Goal: Information Seeking & Learning: Learn about a topic

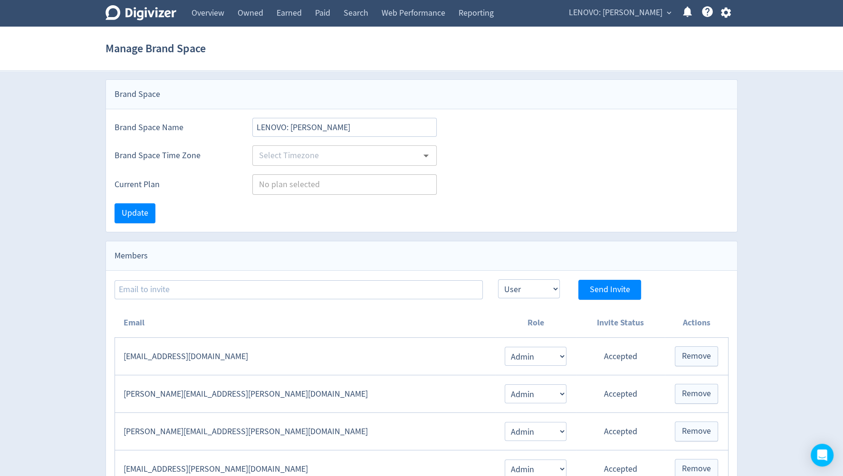
type input "[GEOGRAPHIC_DATA]/[GEOGRAPHIC_DATA]"
type input "Teams"
click at [620, 19] on span "LENOVO: [PERSON_NAME]" at bounding box center [616, 12] width 94 height 15
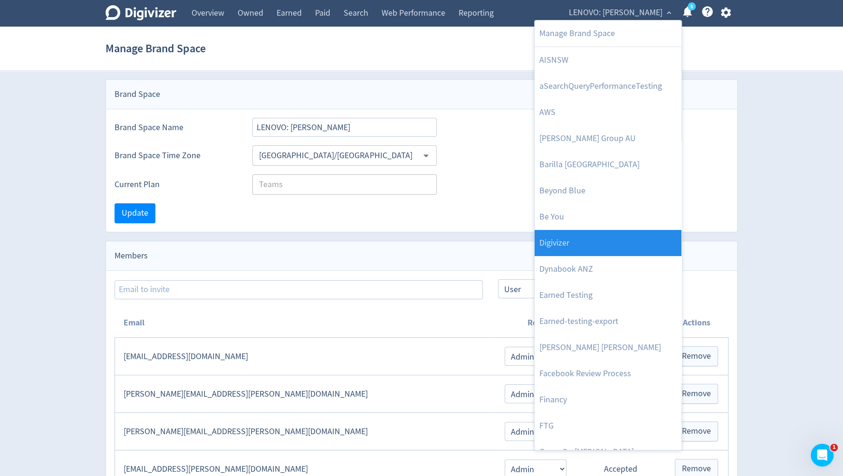
click at [618, 238] on link "Digivizer" at bounding box center [607, 243] width 147 height 26
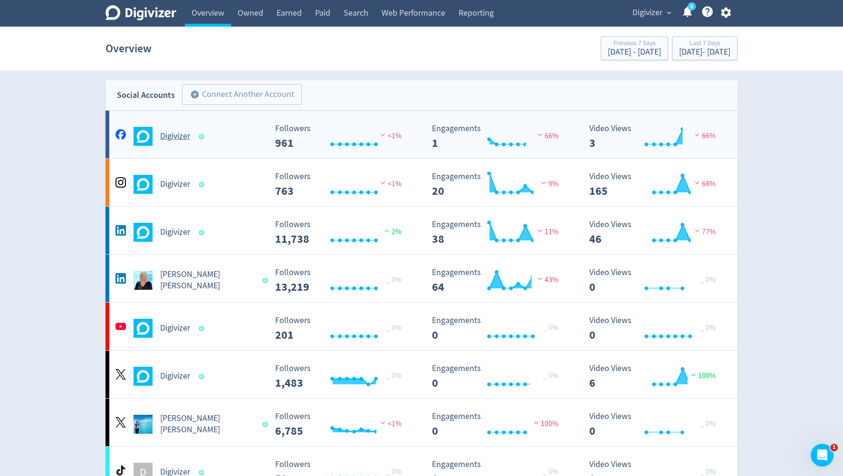
click at [179, 140] on h5 "Digivizer" at bounding box center [175, 136] width 30 height 11
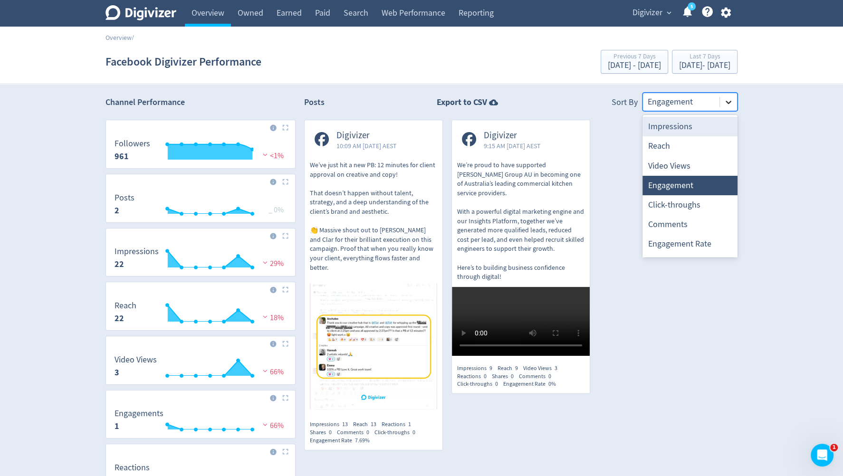
click at [729, 99] on icon at bounding box center [729, 102] width 10 height 10
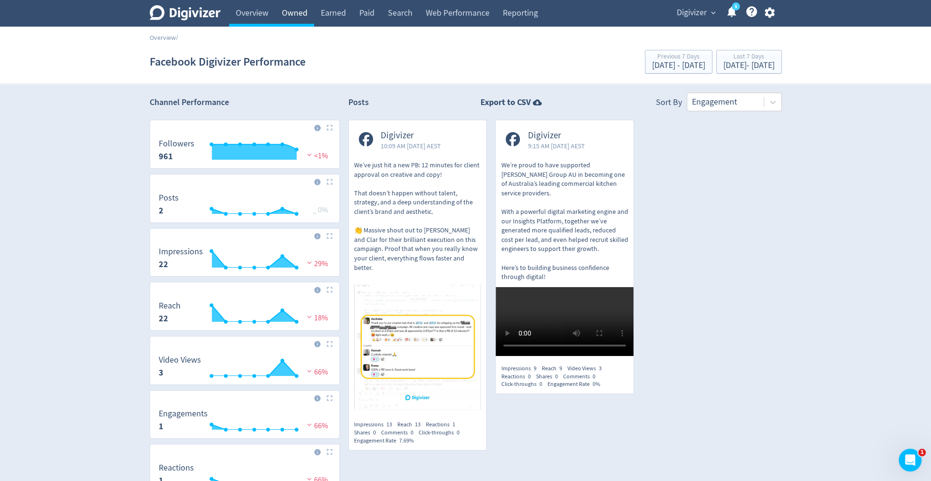
click at [278, 22] on link "Owned" at bounding box center [294, 13] width 39 height 27
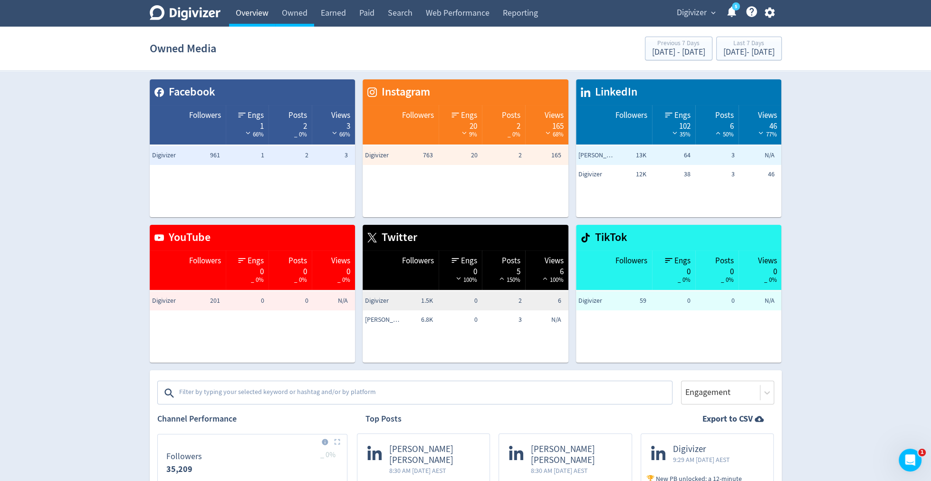
click at [252, 18] on link "Overview" at bounding box center [252, 13] width 46 height 27
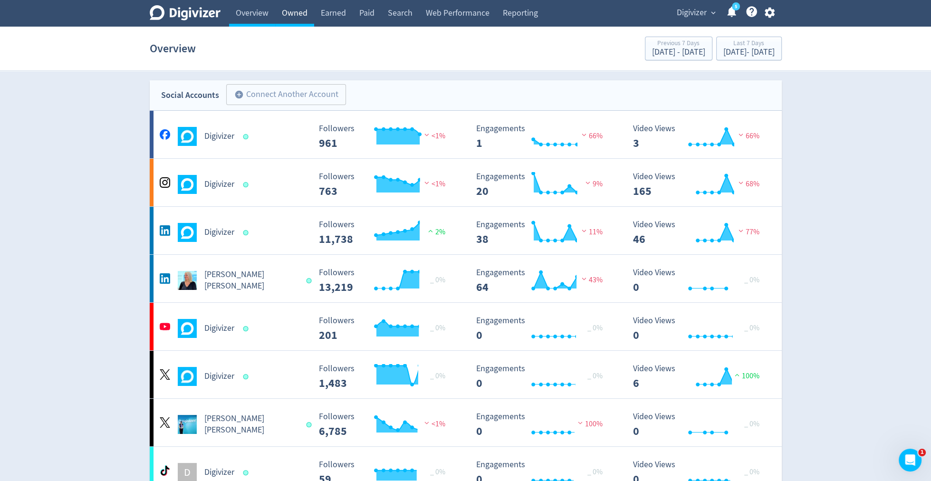
click at [295, 18] on link "Owned" at bounding box center [294, 13] width 39 height 27
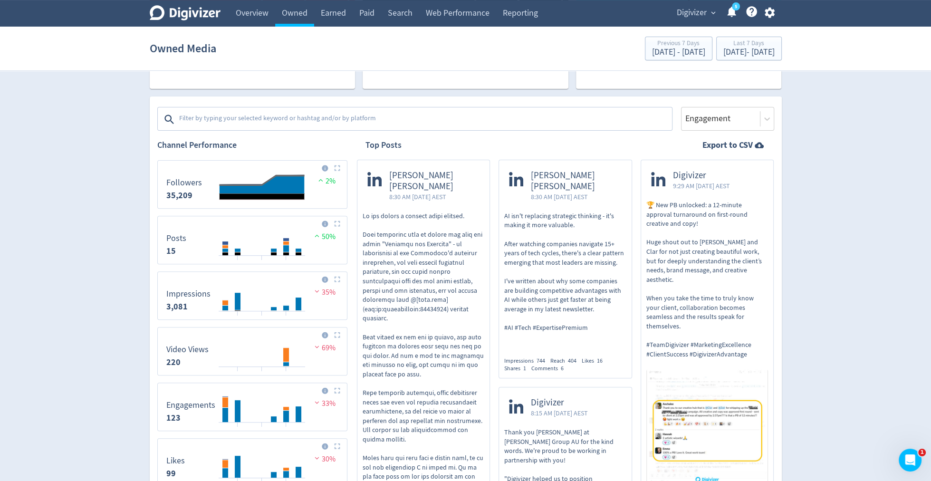
scroll to position [306, 0]
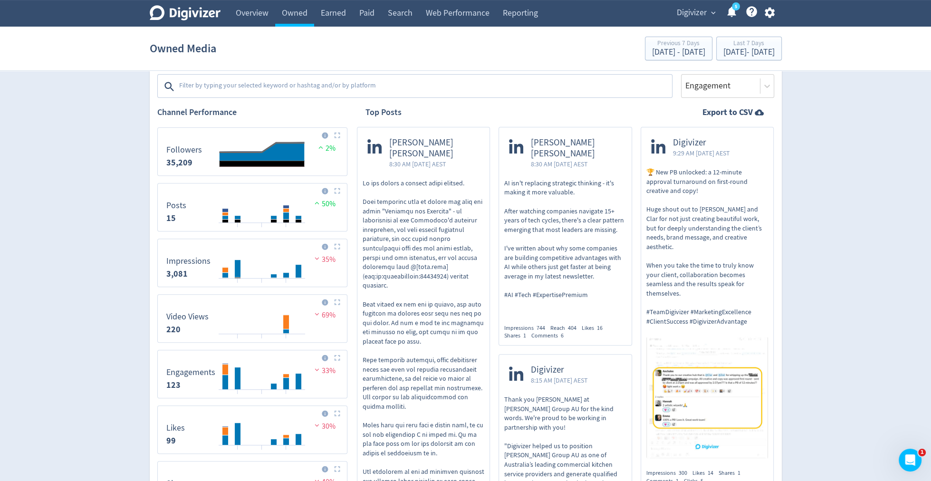
click at [313, 91] on textarea at bounding box center [424, 86] width 493 height 19
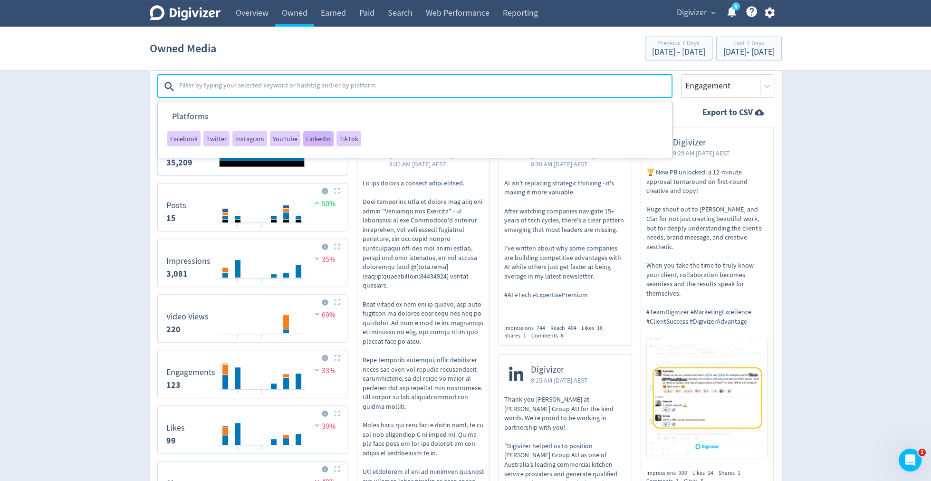
click at [317, 136] on span "LinkedIn" at bounding box center [318, 138] width 25 height 7
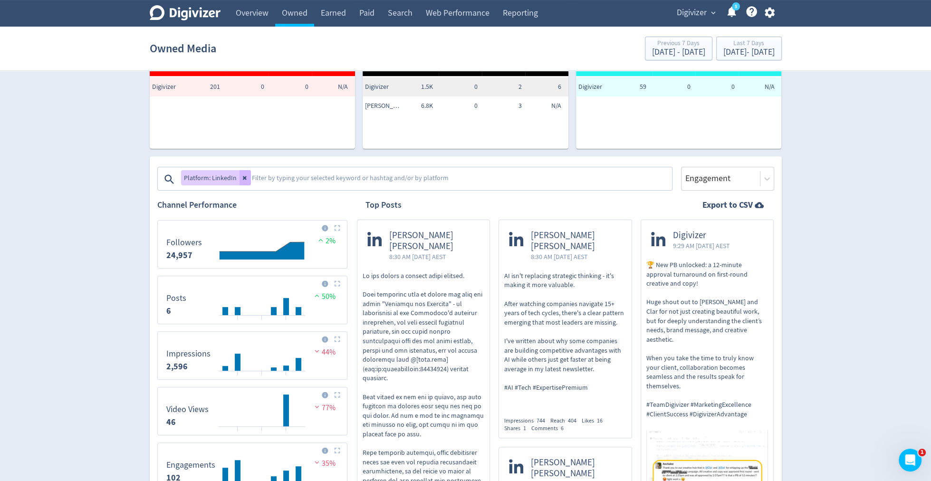
scroll to position [217, 0]
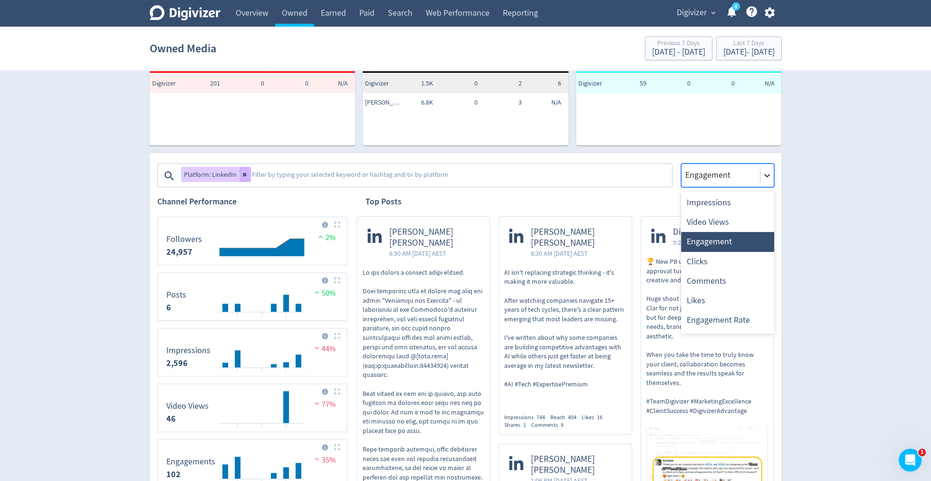
click at [771, 169] on div at bounding box center [766, 175] width 13 height 13
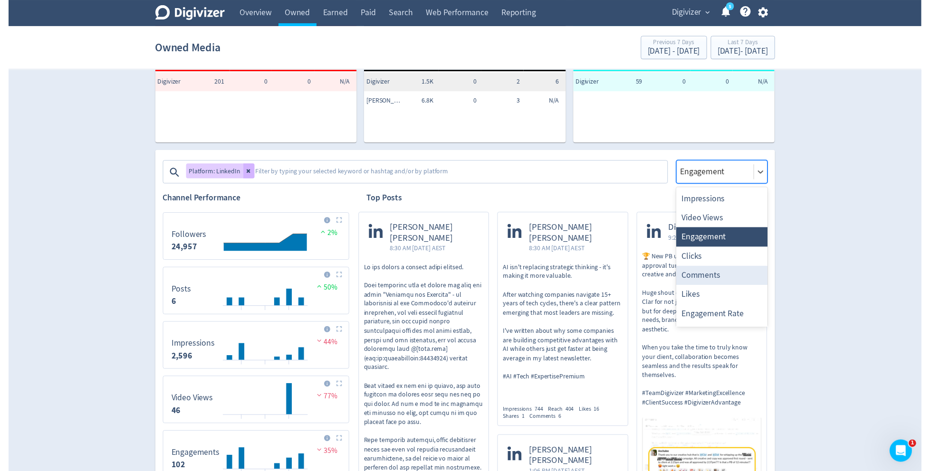
scroll to position [37, 0]
